Goal: Entertainment & Leisure: Consume media (video, audio)

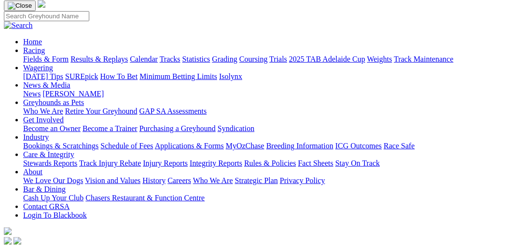
scroll to position [198, 0]
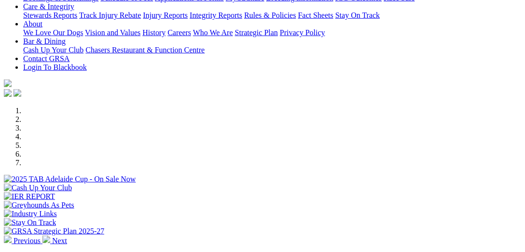
select select "VIC"
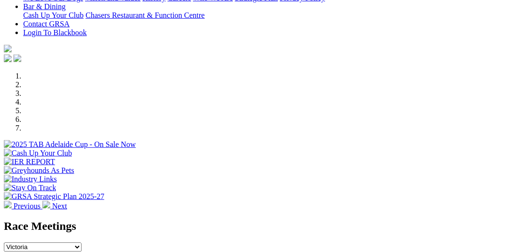
scroll to position [298, 0]
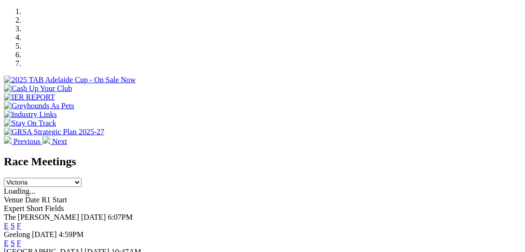
click at [21, 222] on link "F" at bounding box center [19, 226] width 4 height 8
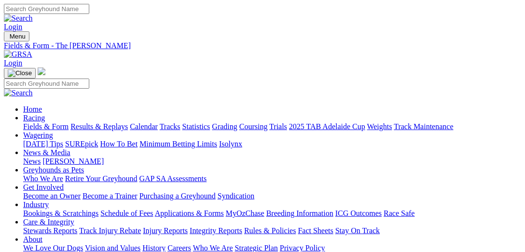
select select "[GEOGRAPHIC_DATA]"
type input "[DATE]"
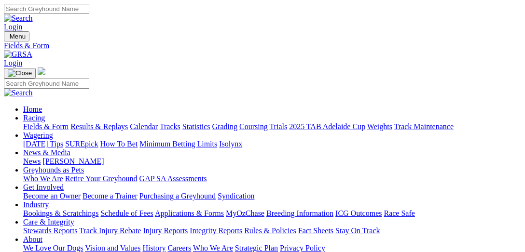
scroll to position [99, 0]
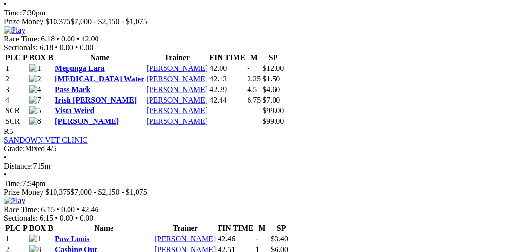
scroll to position [1092, 0]
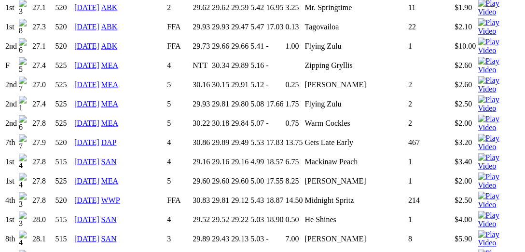
scroll to position [1241, 0]
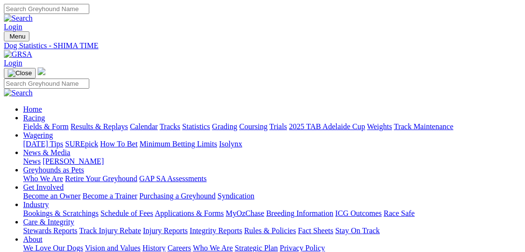
click at [89, 8] on input "Search" at bounding box center [46, 9] width 85 height 10
type input "explicit"
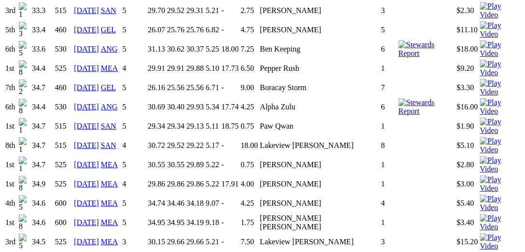
scroll to position [893, 0]
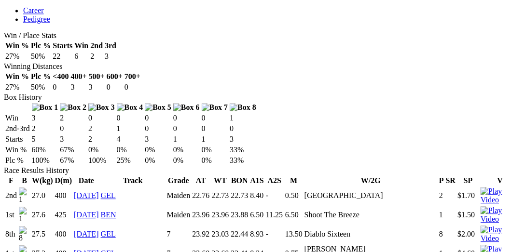
scroll to position [546, 0]
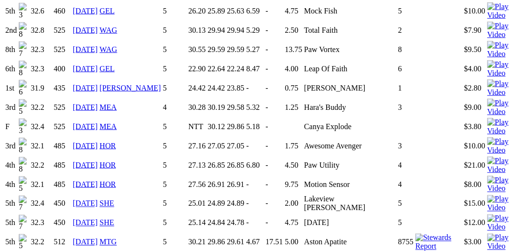
scroll to position [1191, 0]
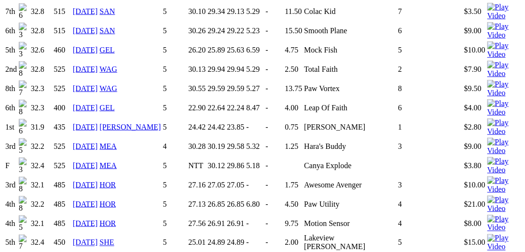
scroll to position [1191, 0]
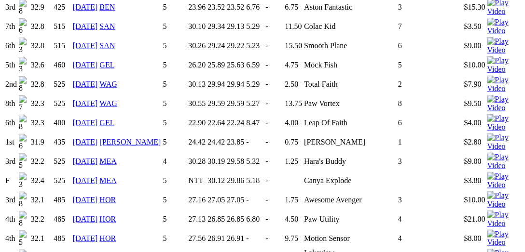
scroll to position [1141, 0]
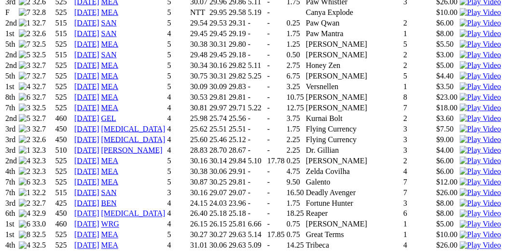
scroll to position [1191, 0]
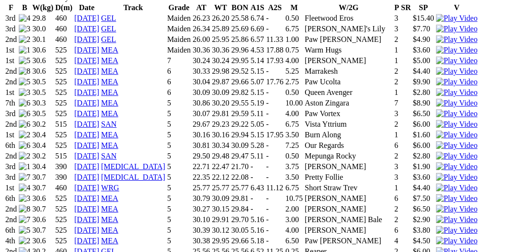
scroll to position [695, 0]
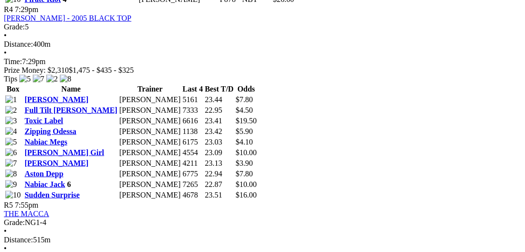
scroll to position [1092, 0]
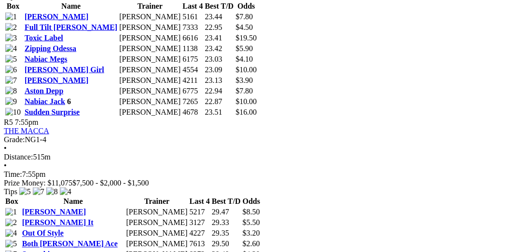
scroll to position [1191, 0]
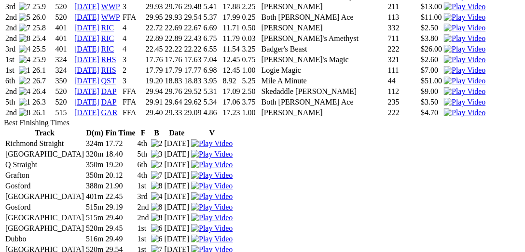
scroll to position [1688, 0]
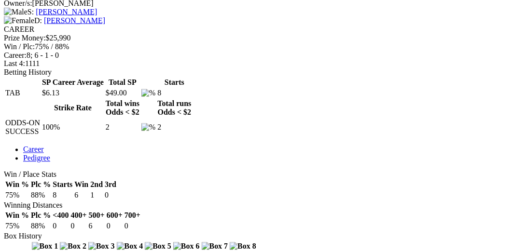
scroll to position [397, 0]
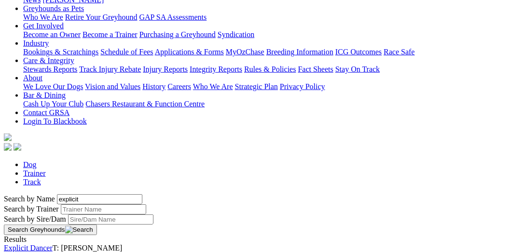
scroll to position [198, 0]
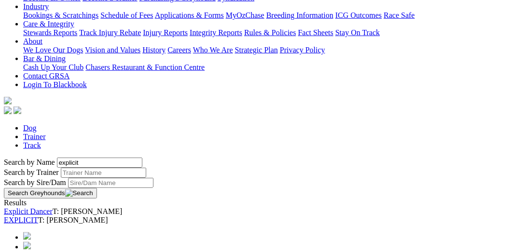
click at [38, 216] on link "EXPLICIT" at bounding box center [21, 220] width 34 height 8
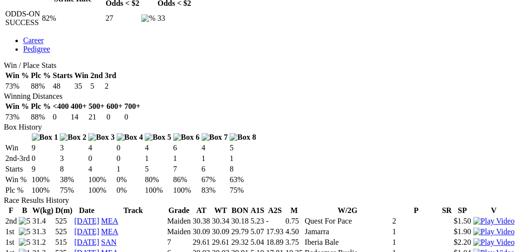
scroll to position [496, 0]
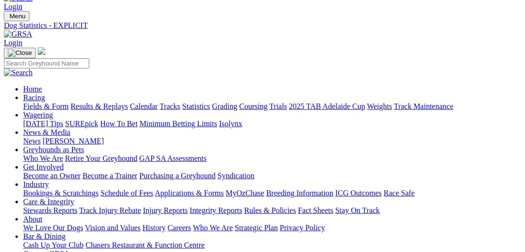
scroll to position [0, 0]
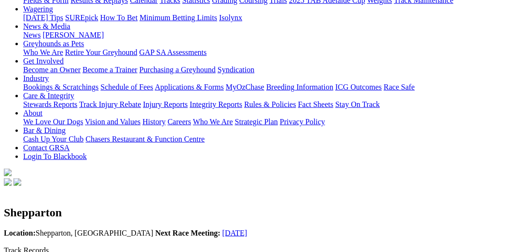
scroll to position [149, 0]
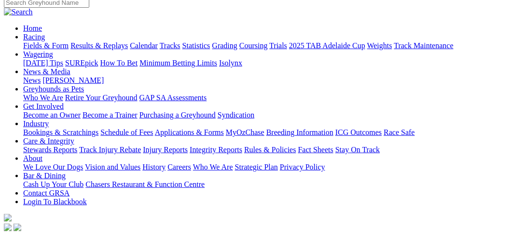
scroll to position [99, 0]
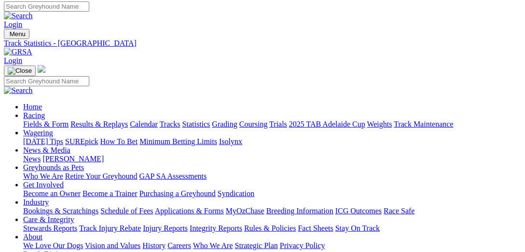
scroll to position [0, 0]
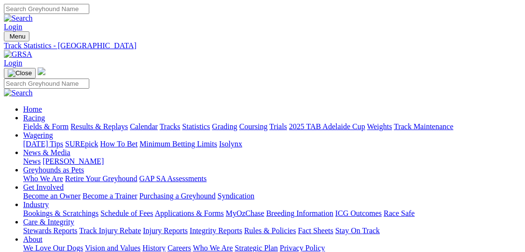
click at [40, 123] on link "Fields & Form" at bounding box center [45, 127] width 45 height 8
select select "[GEOGRAPHIC_DATA]"
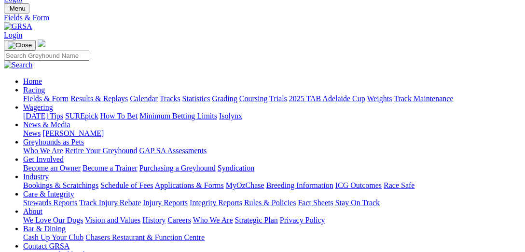
scroll to position [99, 0]
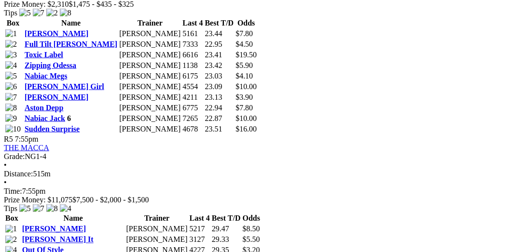
scroll to position [1141, 0]
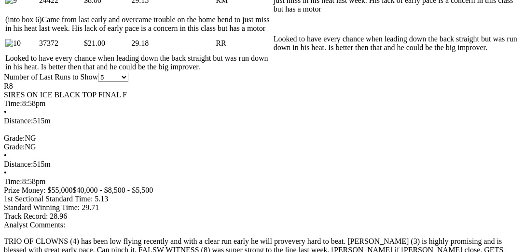
scroll to position [893, 0]
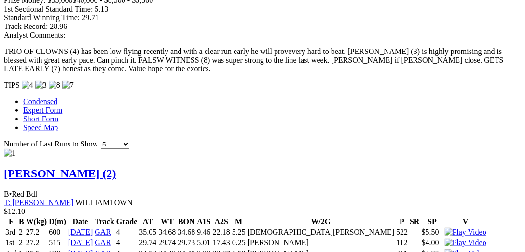
scroll to position [1042, 0]
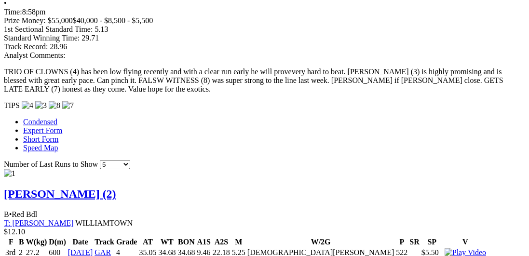
drag, startPoint x: 217, startPoint y: 195, endPoint x: 215, endPoint y: 189, distance: 6.9
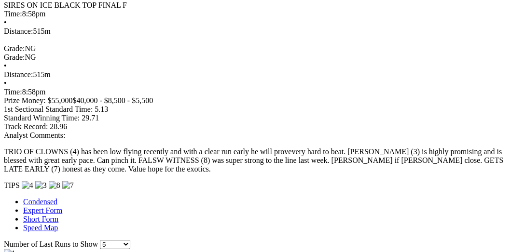
scroll to position [943, 0]
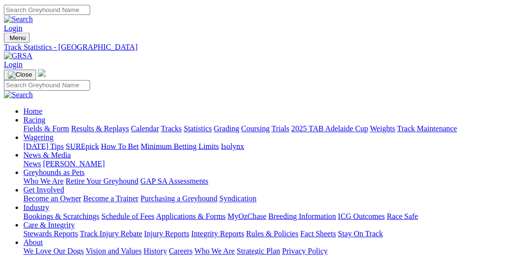
scroll to position [149, 0]
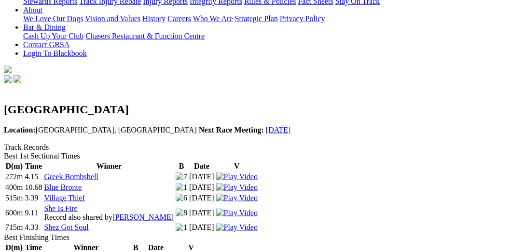
scroll to position [248, 0]
